Goal: Information Seeking & Learning: Stay updated

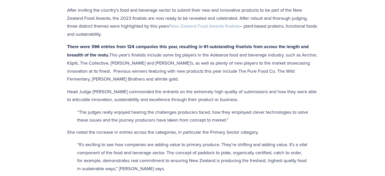
scroll to position [89, 0]
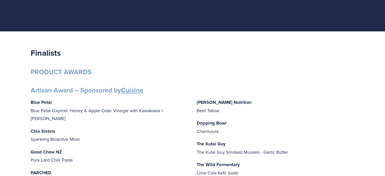
scroll to position [35, 0]
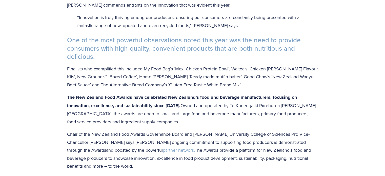
scroll to position [379, 0]
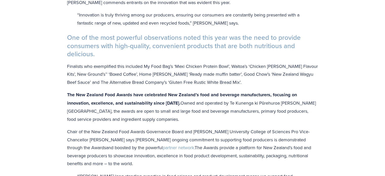
drag, startPoint x: 382, startPoint y: 35, endPoint x: 382, endPoint y: 52, distance: 17.2
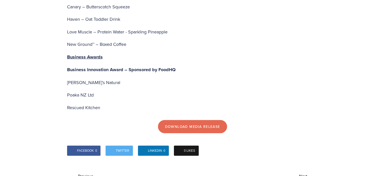
scroll to position [1749, 0]
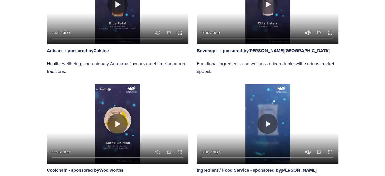
scroll to position [359, 0]
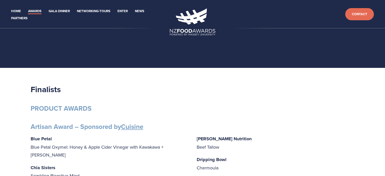
scroll to position [391, 0]
